Goal: Information Seeking & Learning: Learn about a topic

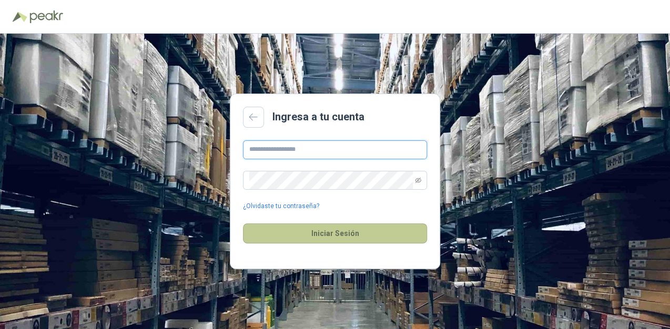
type input "**********"
click at [337, 237] on button "Iniciar Sesión" at bounding box center [335, 234] width 184 height 20
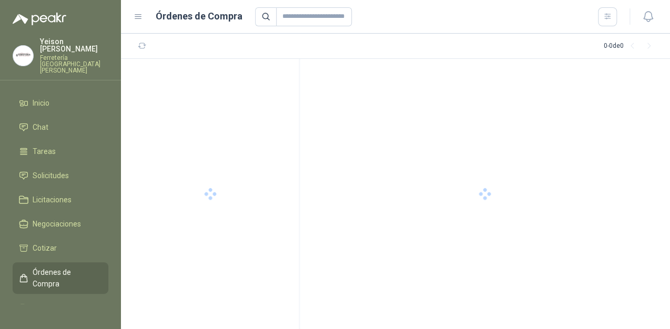
click at [339, 234] on div at bounding box center [485, 194] width 370 height 270
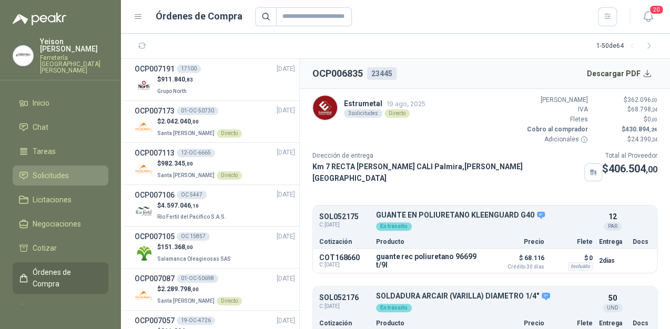
click at [70, 170] on li "Solicitudes" at bounding box center [60, 176] width 83 height 12
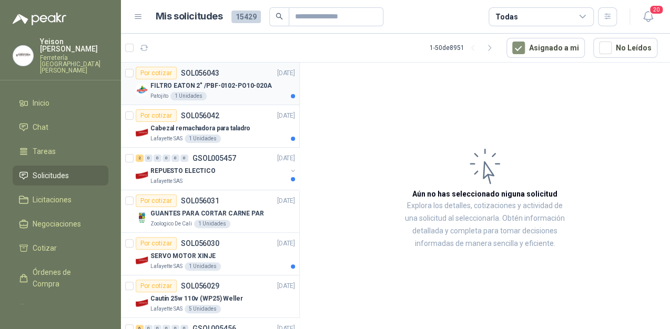
click at [219, 79] on div "FILTRO EATON 2" /PBF-0102-PO10-020A" at bounding box center [222, 85] width 145 height 13
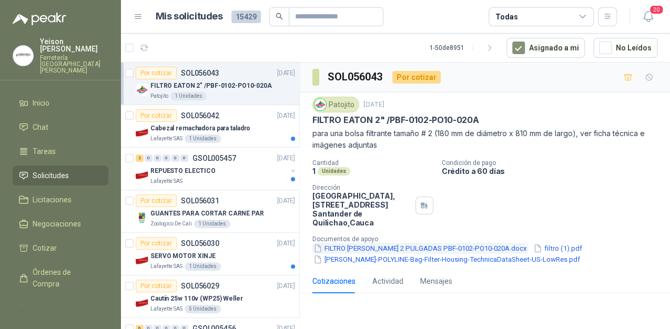
click at [478, 250] on button "FILTRO EATON 2 PULGADAS PBF-0102-PO10-020A.docx" at bounding box center [420, 248] width 216 height 11
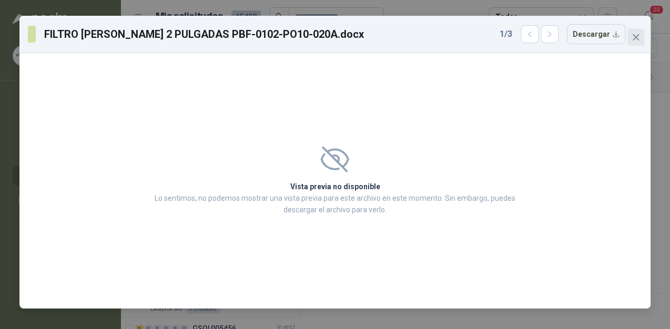
click at [638, 38] on icon "close" at bounding box center [636, 37] width 8 height 8
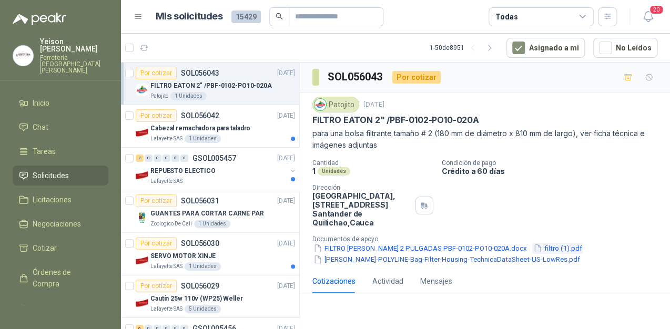
click at [532, 248] on button "filtro (1).pdf" at bounding box center [557, 248] width 51 height 11
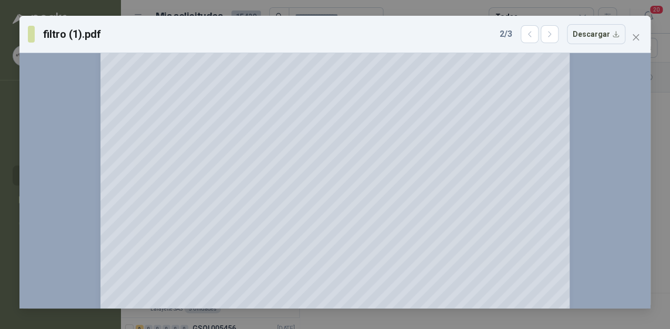
scroll to position [421, 0]
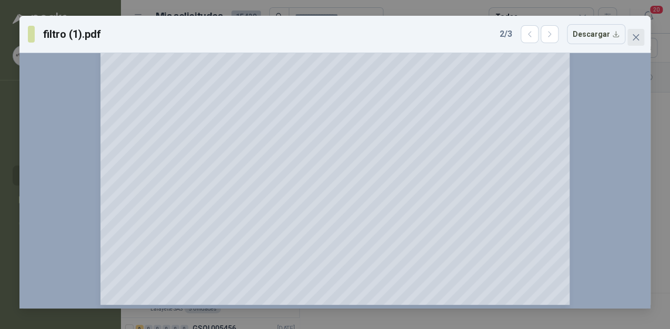
click at [630, 32] on button "Close" at bounding box center [636, 37] width 17 height 17
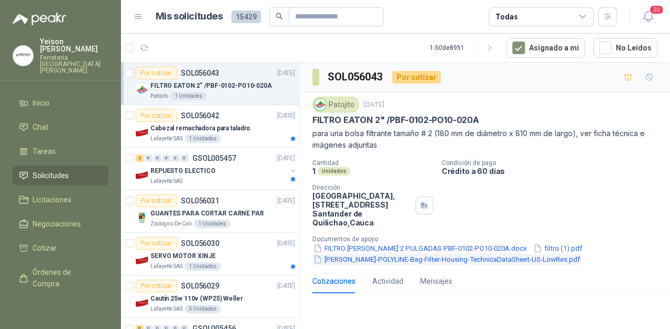
click at [388, 259] on button "Eaton-POLYLINE-Bag-Filter-Housing-TechnicaDataSheet-US-LowRes.pdf" at bounding box center [446, 259] width 269 height 11
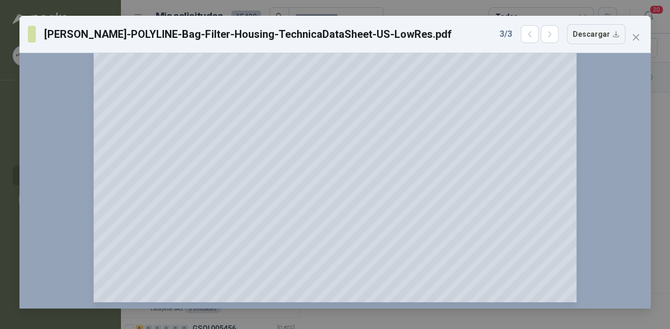
scroll to position [1020, 0]
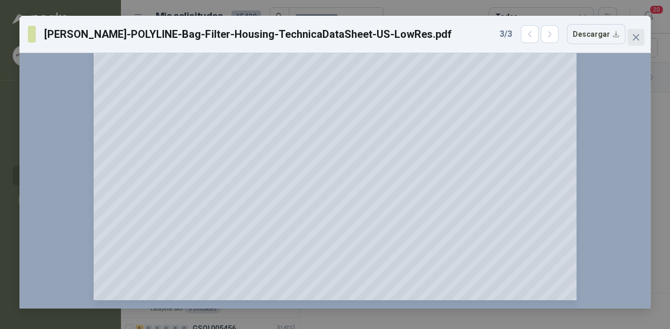
click at [644, 34] on span "Close" at bounding box center [636, 37] width 17 height 8
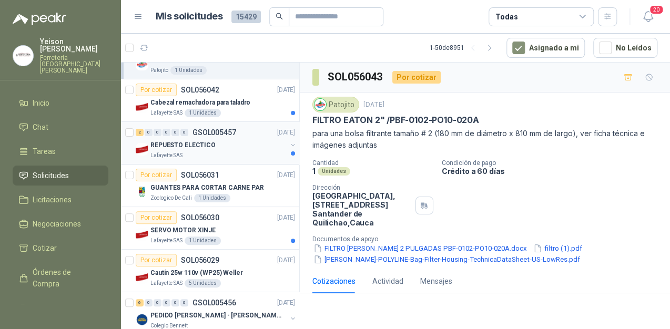
scroll to position [84, 0]
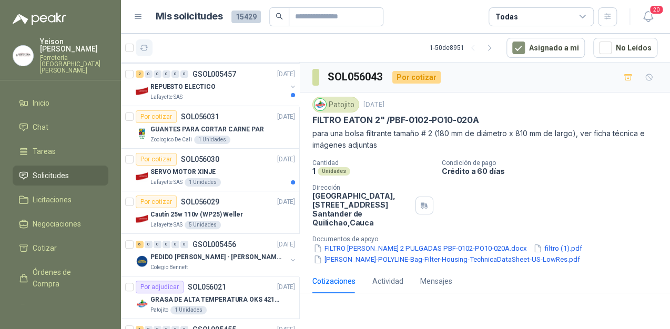
click at [147, 47] on icon "button" at bounding box center [144, 47] width 8 height 5
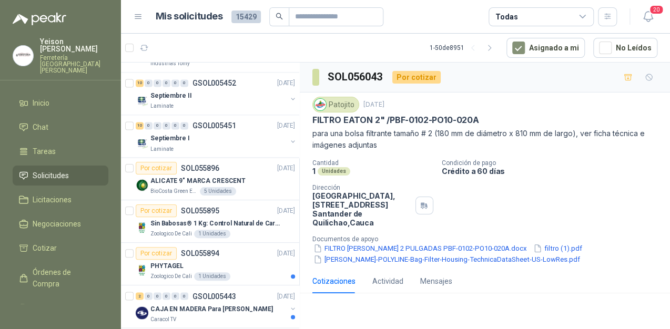
scroll to position [758, 0]
click at [189, 97] on div "Septiembre II" at bounding box center [218, 95] width 136 height 13
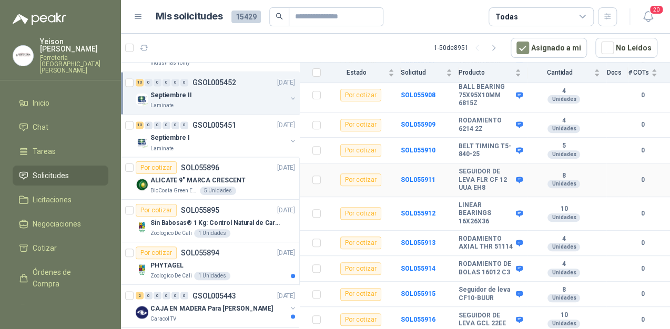
scroll to position [188, 0]
drag, startPoint x: 478, startPoint y: 231, endPoint x: 460, endPoint y: 217, distance: 22.8
click at [460, 235] on b "RODAMIENTO AXIAL THR 51114" at bounding box center [486, 243] width 55 height 16
copy b "RODAMIENTO AXIAL THR 51114"
click at [215, 220] on p "Sin Babosas® 1 Kg: Control Natural de Caracoles y Babosas" at bounding box center [215, 223] width 131 height 10
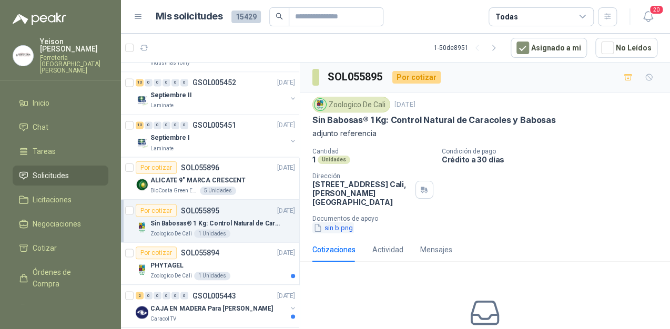
click at [341, 229] on button "sin b.png" at bounding box center [333, 228] width 42 height 11
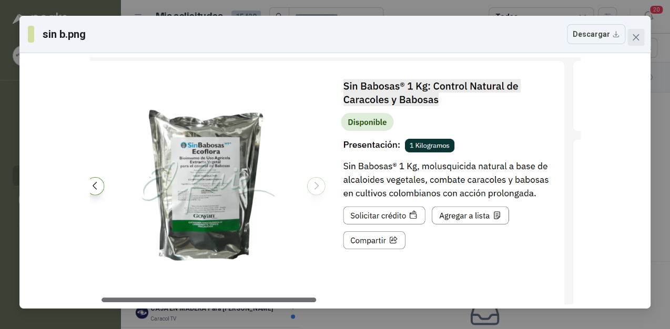
click at [637, 35] on icon "close" at bounding box center [636, 37] width 8 height 8
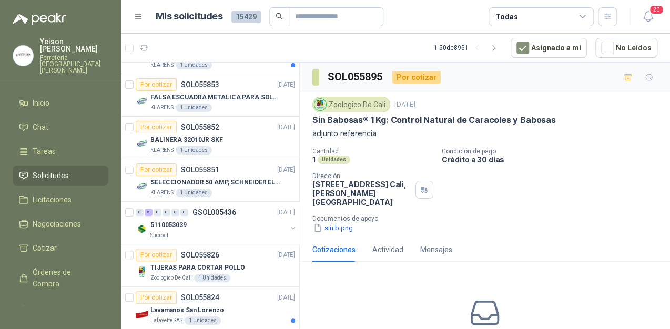
scroll to position [1878, 0]
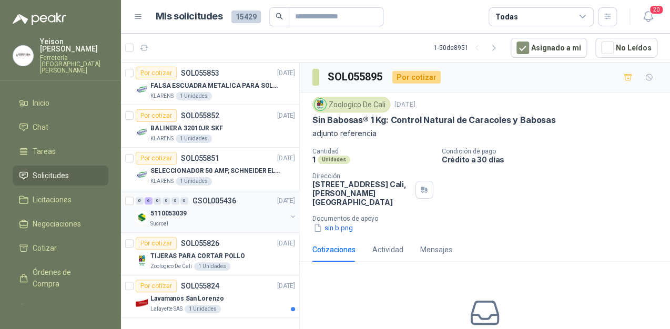
click at [203, 207] on div "5110053039" at bounding box center [218, 213] width 136 height 13
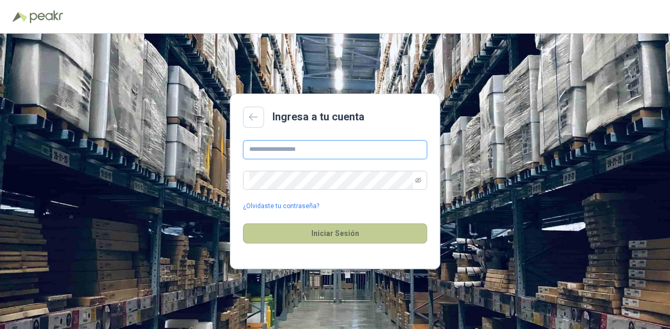
type input "**********"
click at [322, 237] on button "Iniciar Sesión" at bounding box center [335, 234] width 184 height 20
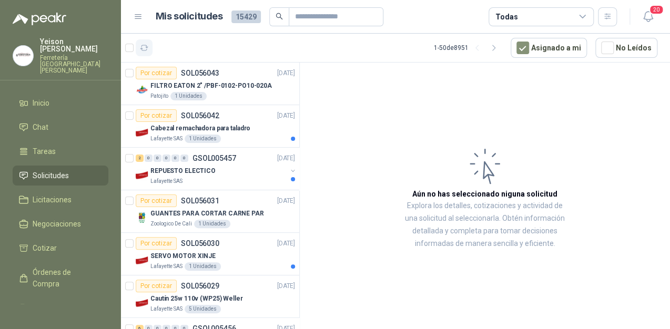
drag, startPoint x: 146, startPoint y: 57, endPoint x: 145, endPoint y: 50, distance: 6.9
click at [145, 57] on article "1 - 50 de 8951 Asignado a mi No Leídos" at bounding box center [395, 48] width 549 height 28
click at [145, 50] on icon "button" at bounding box center [144, 48] width 9 height 9
